Goal: Task Accomplishment & Management: Manage account settings

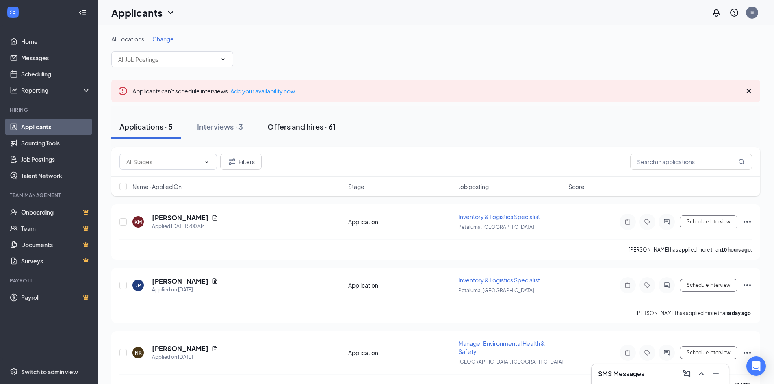
click at [312, 128] on div "Offers and hires · 61" at bounding box center [301, 127] width 68 height 10
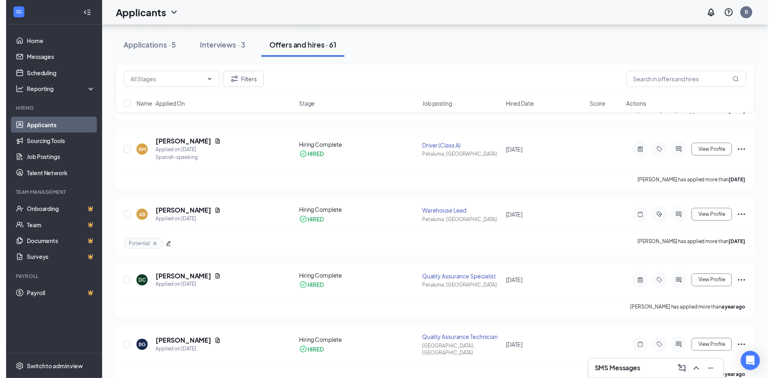
scroll to position [610, 0]
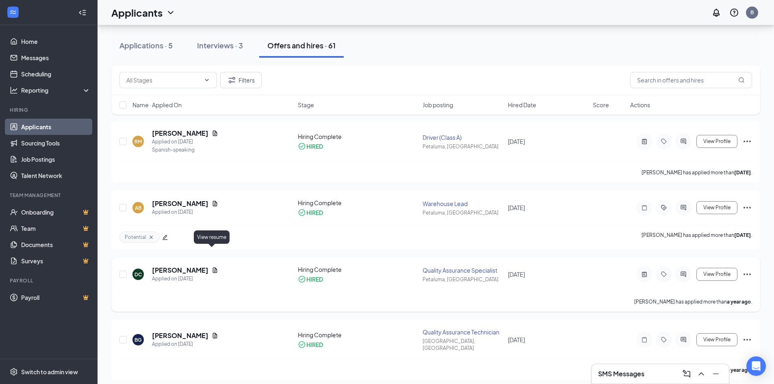
click at [212, 267] on icon "Document" at bounding box center [215, 270] width 7 height 7
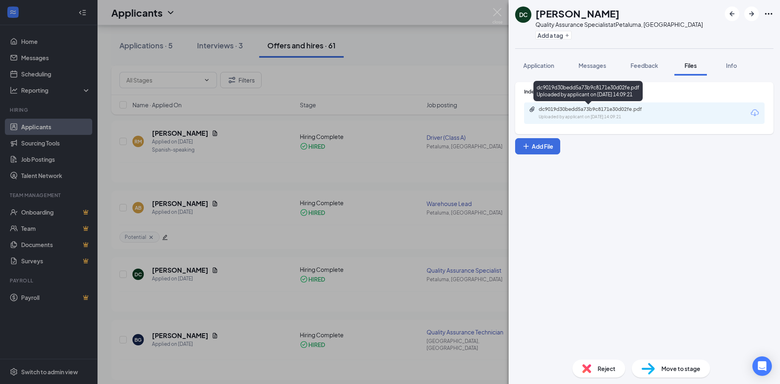
click at [585, 115] on div "Uploaded by applicant on [DATE] 14:09:21" at bounding box center [600, 117] width 122 height 7
click at [497, 13] on img at bounding box center [498, 16] width 10 height 16
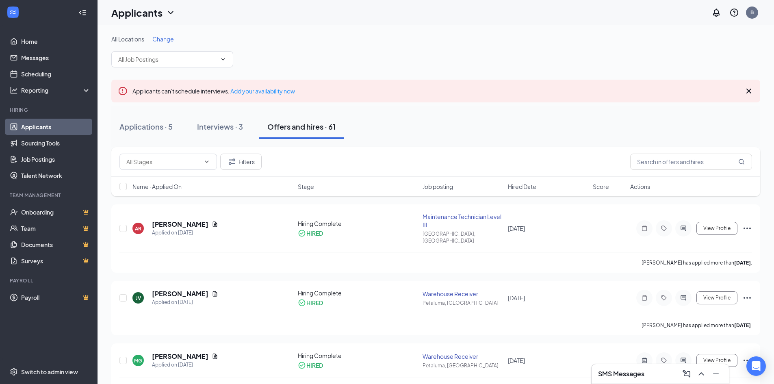
drag, startPoint x: 683, startPoint y: 51, endPoint x: 370, endPoint y: 47, distance: 312.9
click at [683, 51] on div "All Locations Change" at bounding box center [435, 51] width 649 height 33
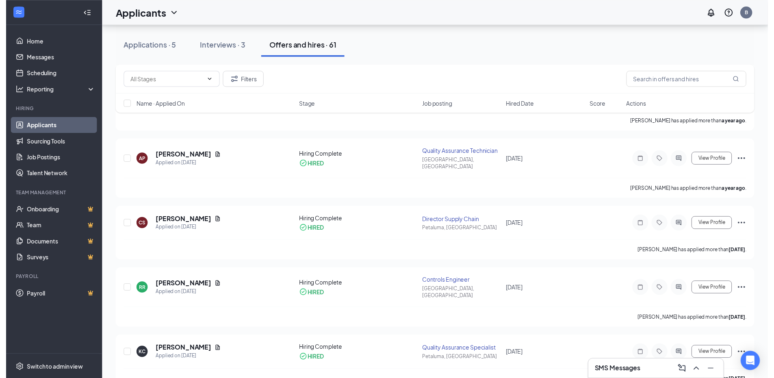
scroll to position [1260, 0]
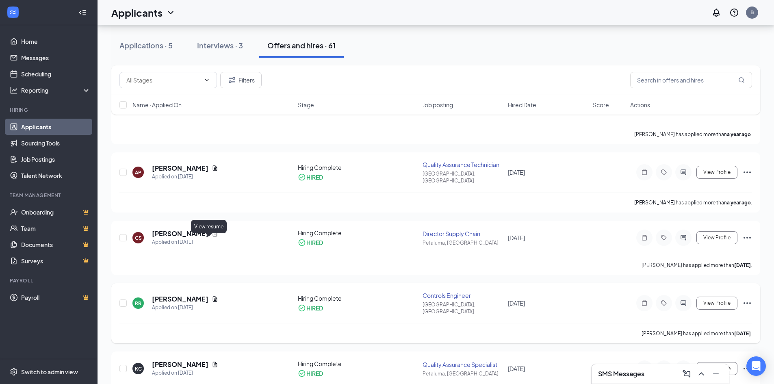
click at [213, 296] on icon "Document" at bounding box center [215, 298] width 4 height 5
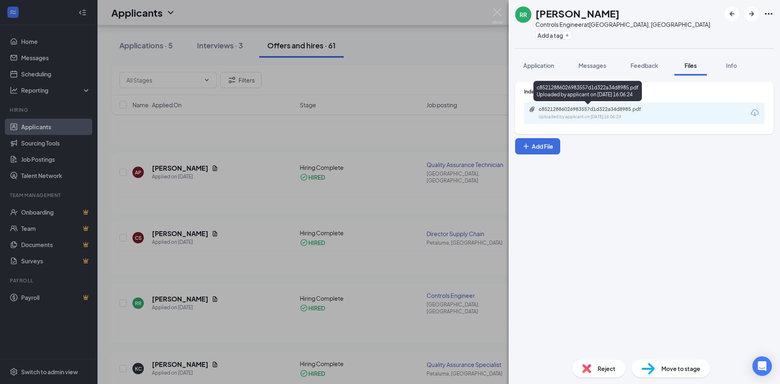
click at [620, 113] on div "c85212886026983557d1d322a34d8985.pdf Uploaded by applicant on [DATE] 16:06:24" at bounding box center [595, 113] width 132 height 14
click at [499, 13] on img at bounding box center [498, 16] width 10 height 16
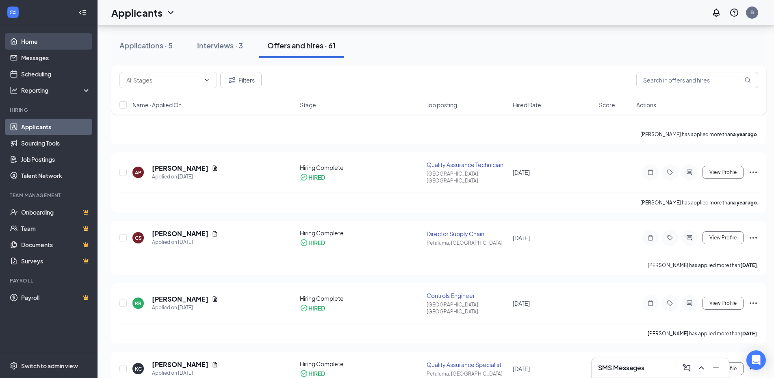
click at [30, 44] on link "Home" at bounding box center [55, 41] width 69 height 16
